Goal: Information Seeking & Learning: Learn about a topic

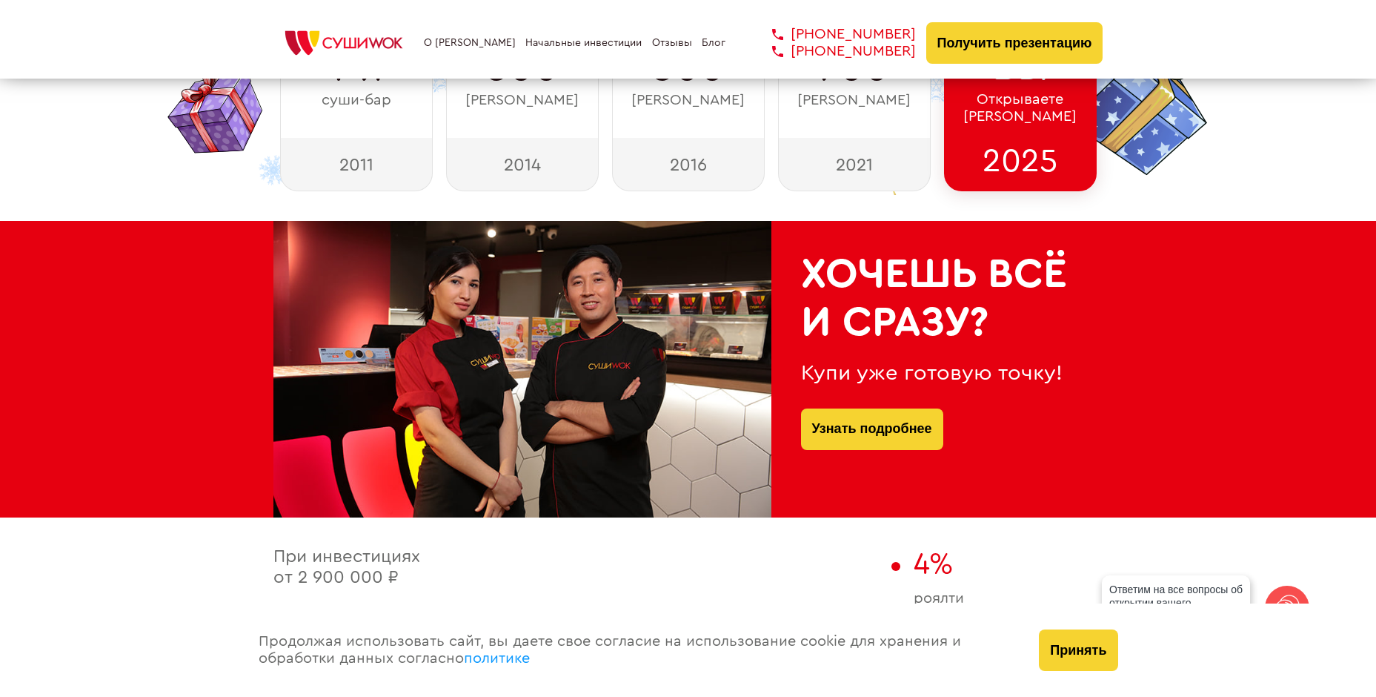
scroll to position [445, 0]
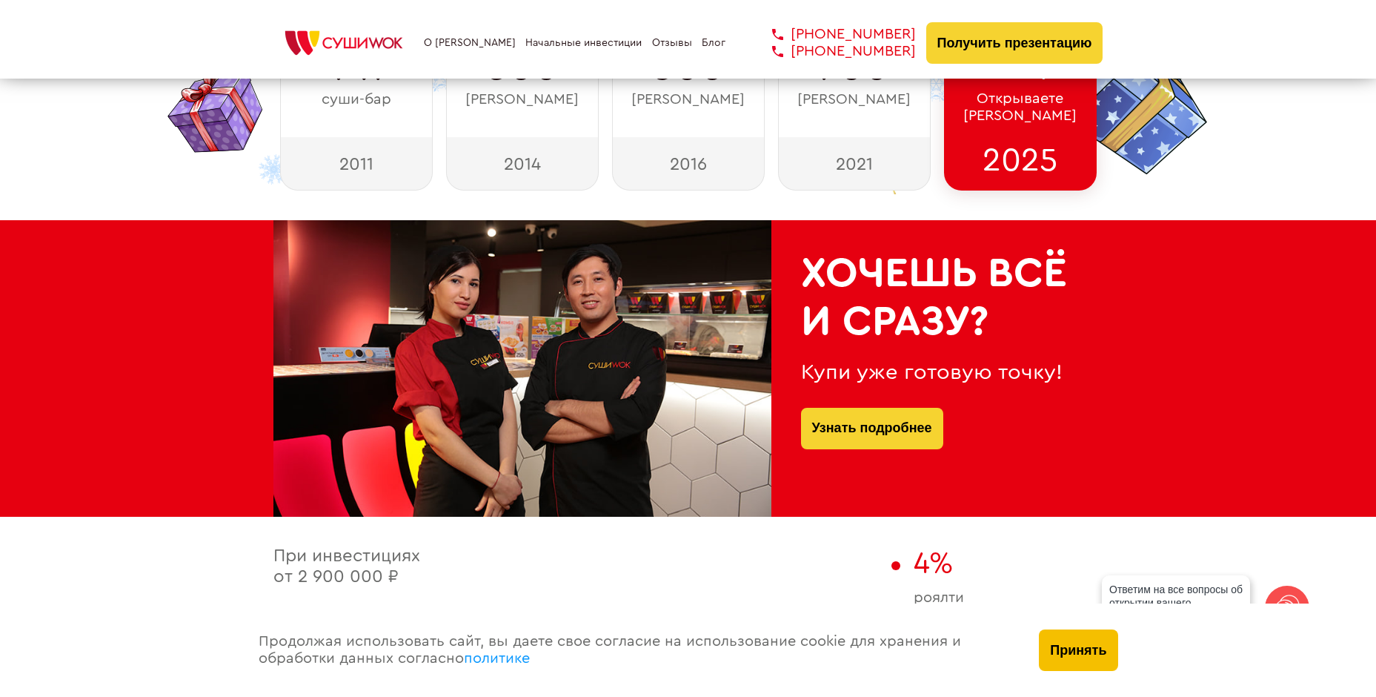
click at [1075, 638] on button "Принять" at bounding box center [1078, 650] width 79 height 42
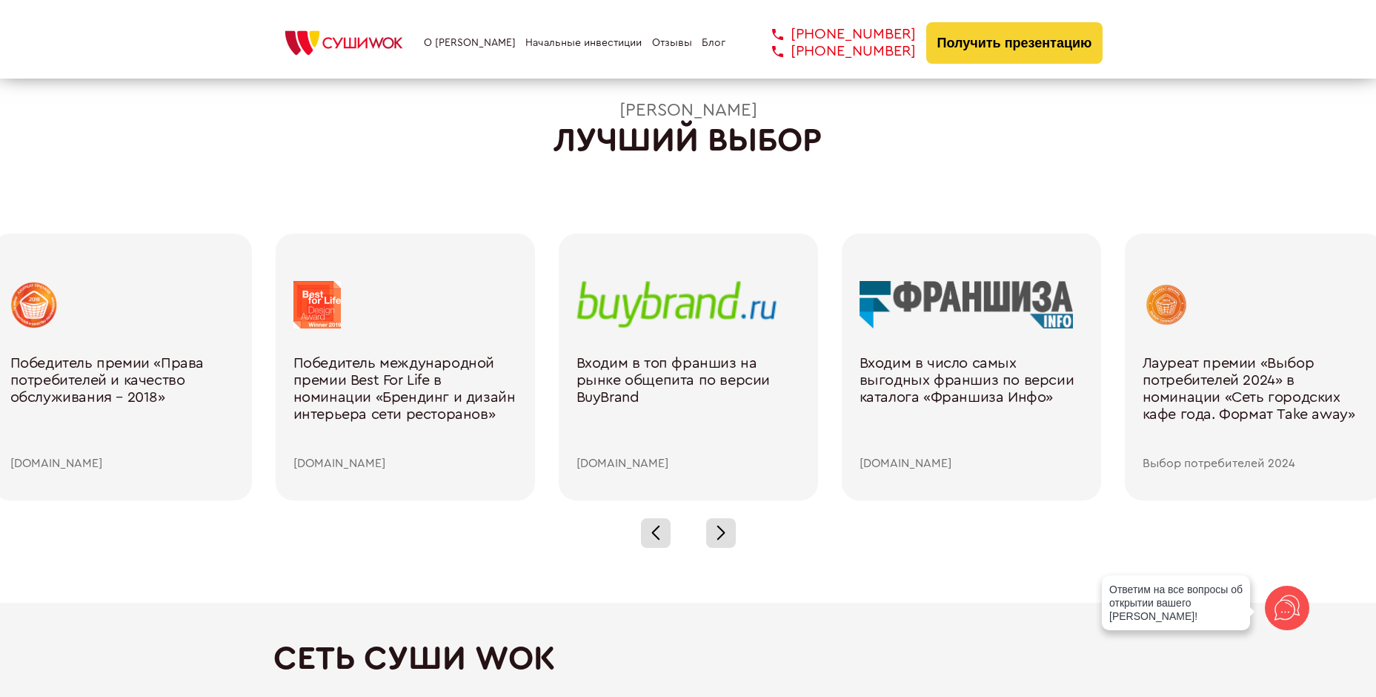
scroll to position [2001, 0]
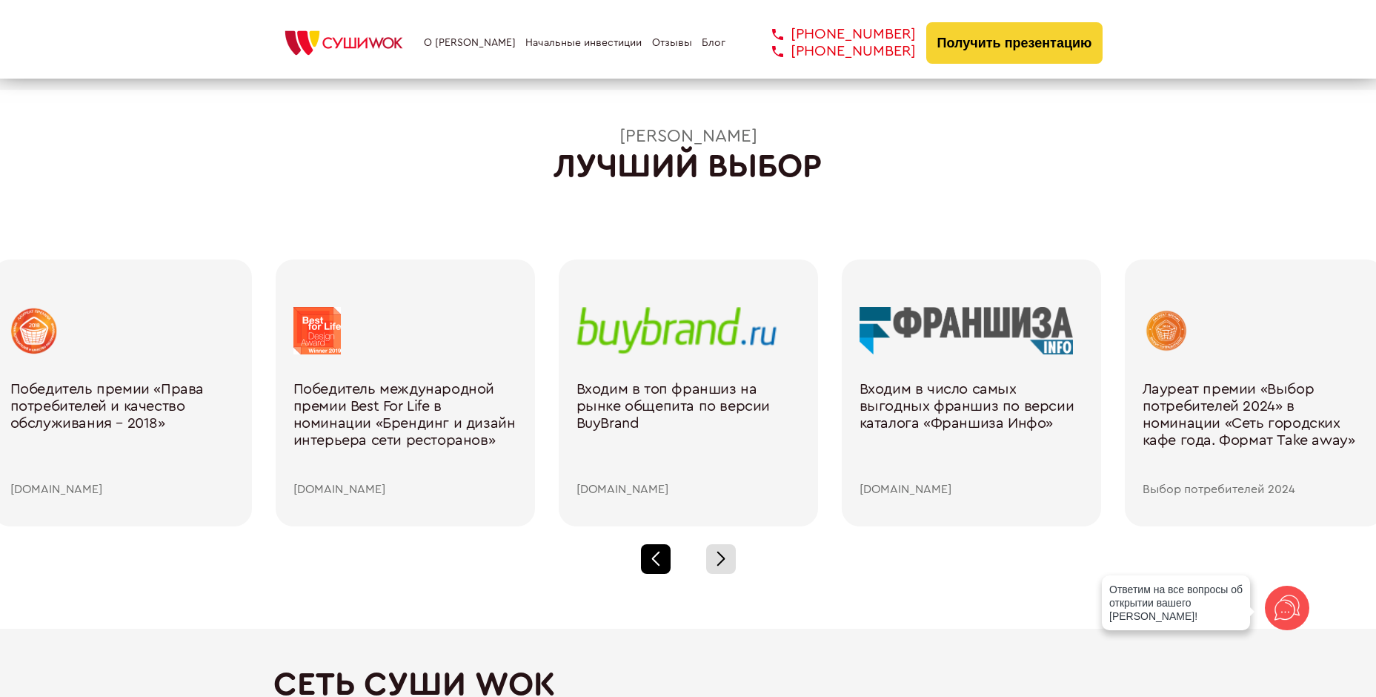
click at [651, 552] on div at bounding box center [656, 559] width 30 height 30
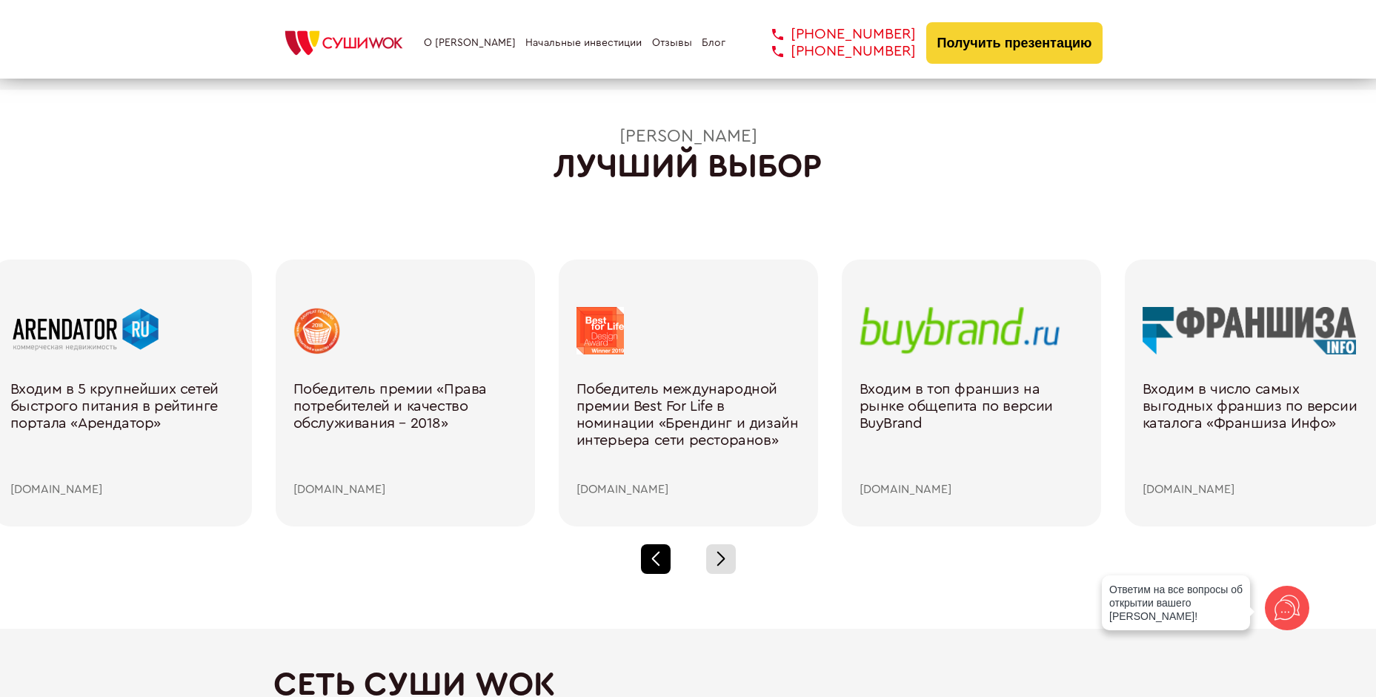
click at [651, 552] on div at bounding box center [656, 559] width 30 height 30
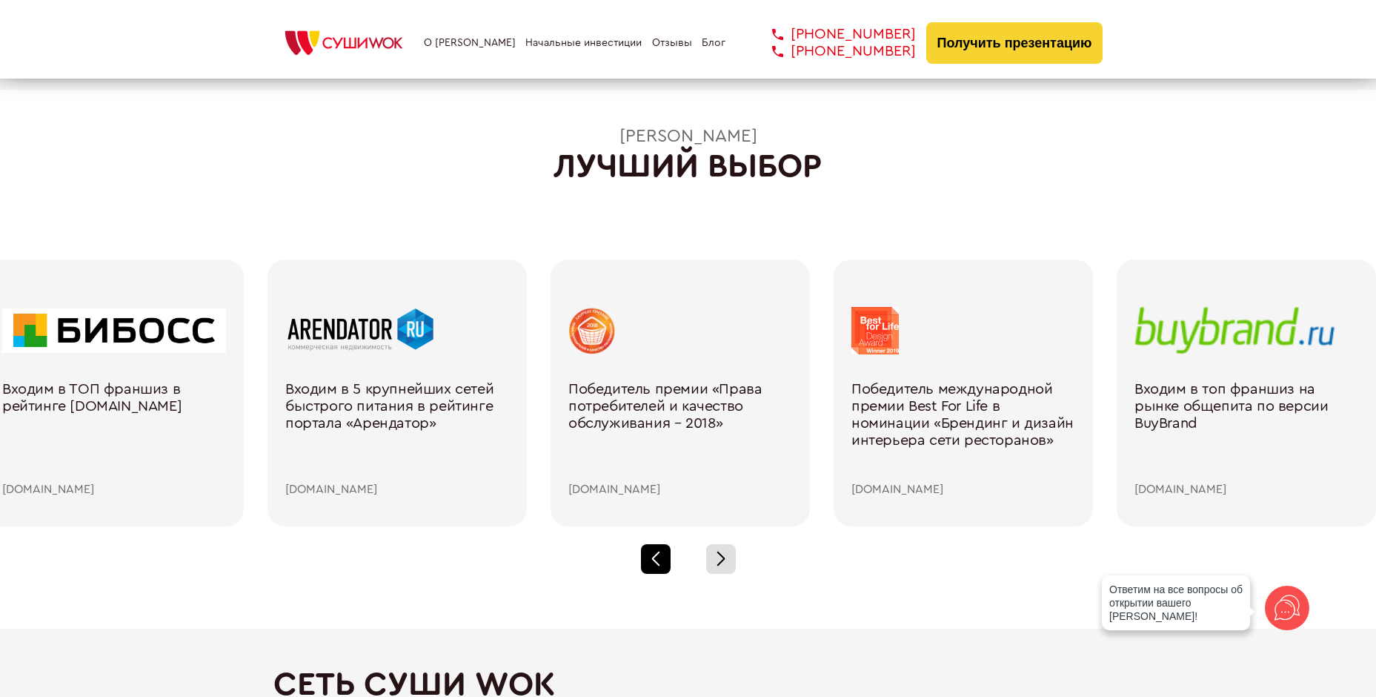
click at [651, 552] on div at bounding box center [656, 559] width 30 height 30
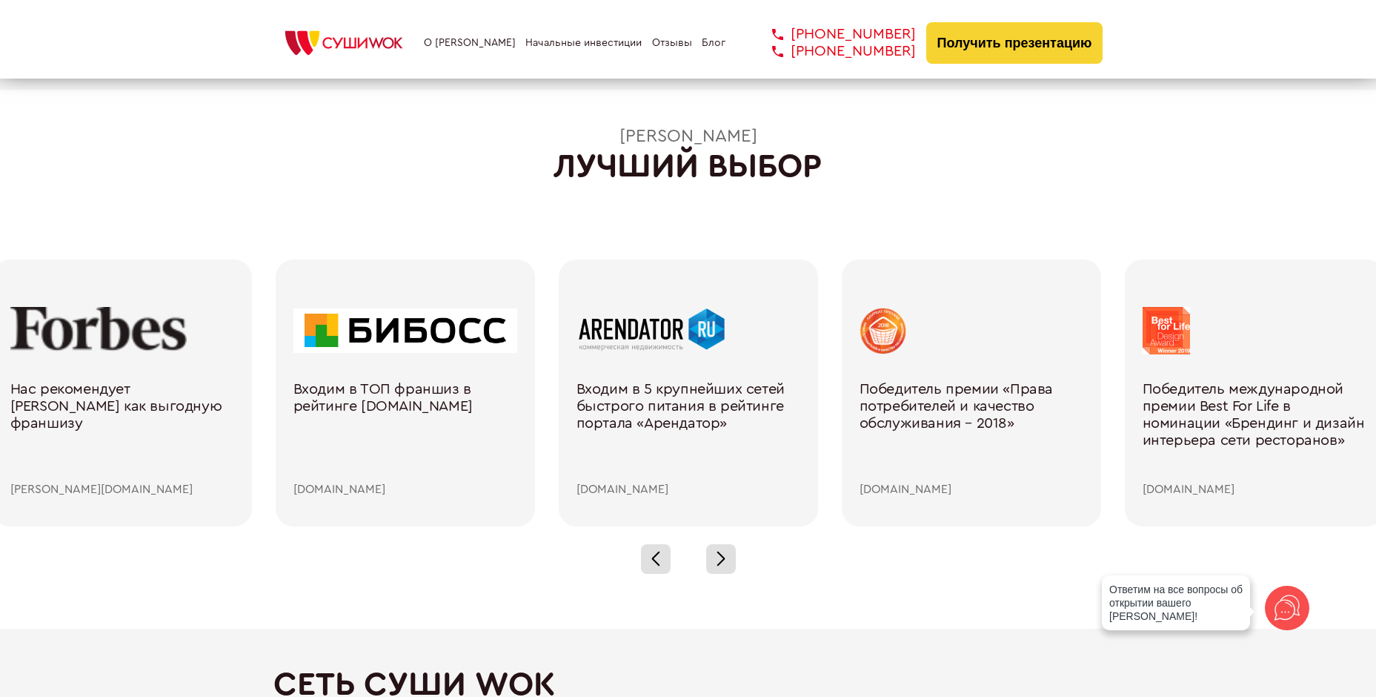
click at [639, 453] on div "Входим в 5 крупнейших сетей быстрого питания в рейтинге портала «Арендатор»" at bounding box center [689, 432] width 224 height 102
click at [643, 378] on link "Входим в 5 крупнейших сетей быстрого питания в рейтинге портала «Арендатор» are…" at bounding box center [689, 402] width 224 height 190
click at [620, 296] on div "Входим в 5 крупнейших сетей быстрого питания в рейтинге портала «Арендатор» are…" at bounding box center [688, 392] width 259 height 267
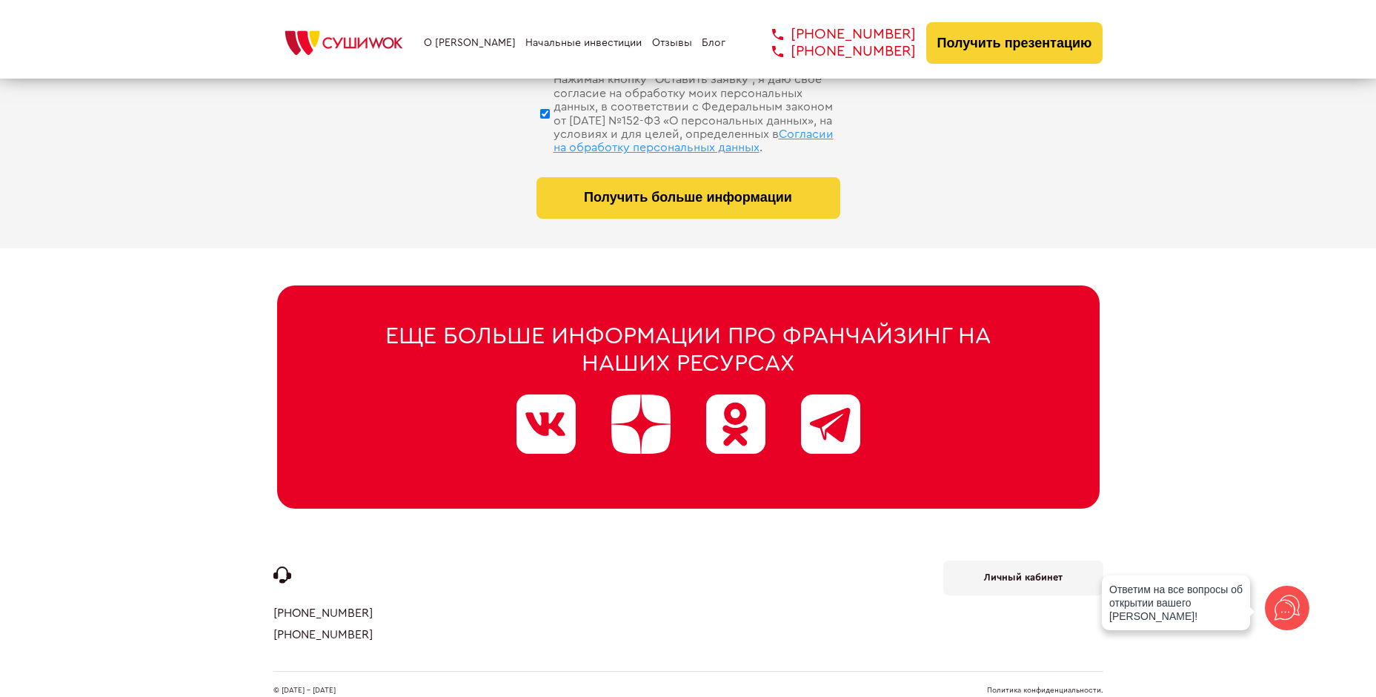
scroll to position [7496, 0]
